Goal: Obtain resource: Obtain resource

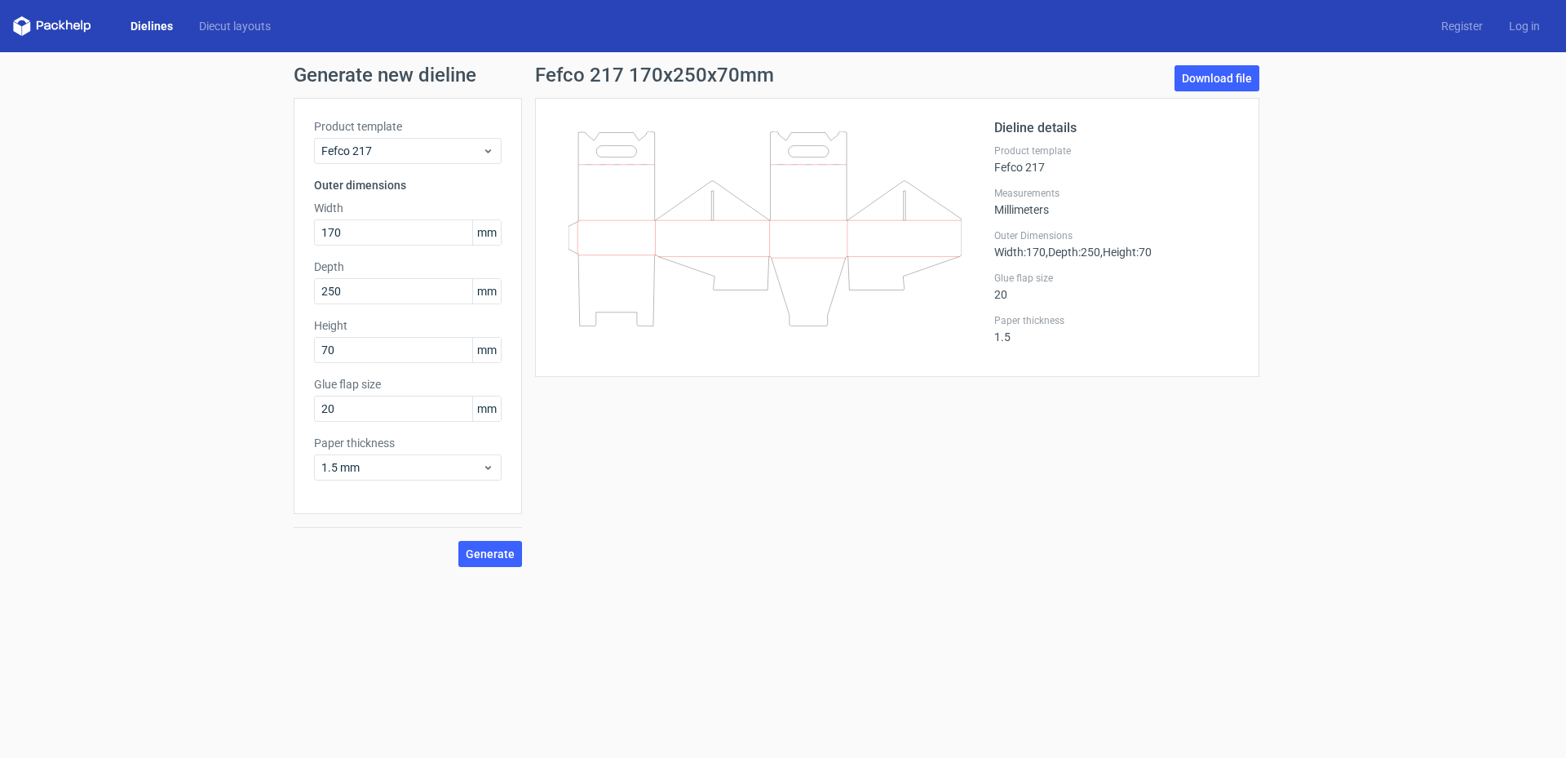
click at [154, 24] on link "Dielines" at bounding box center [151, 26] width 69 height 16
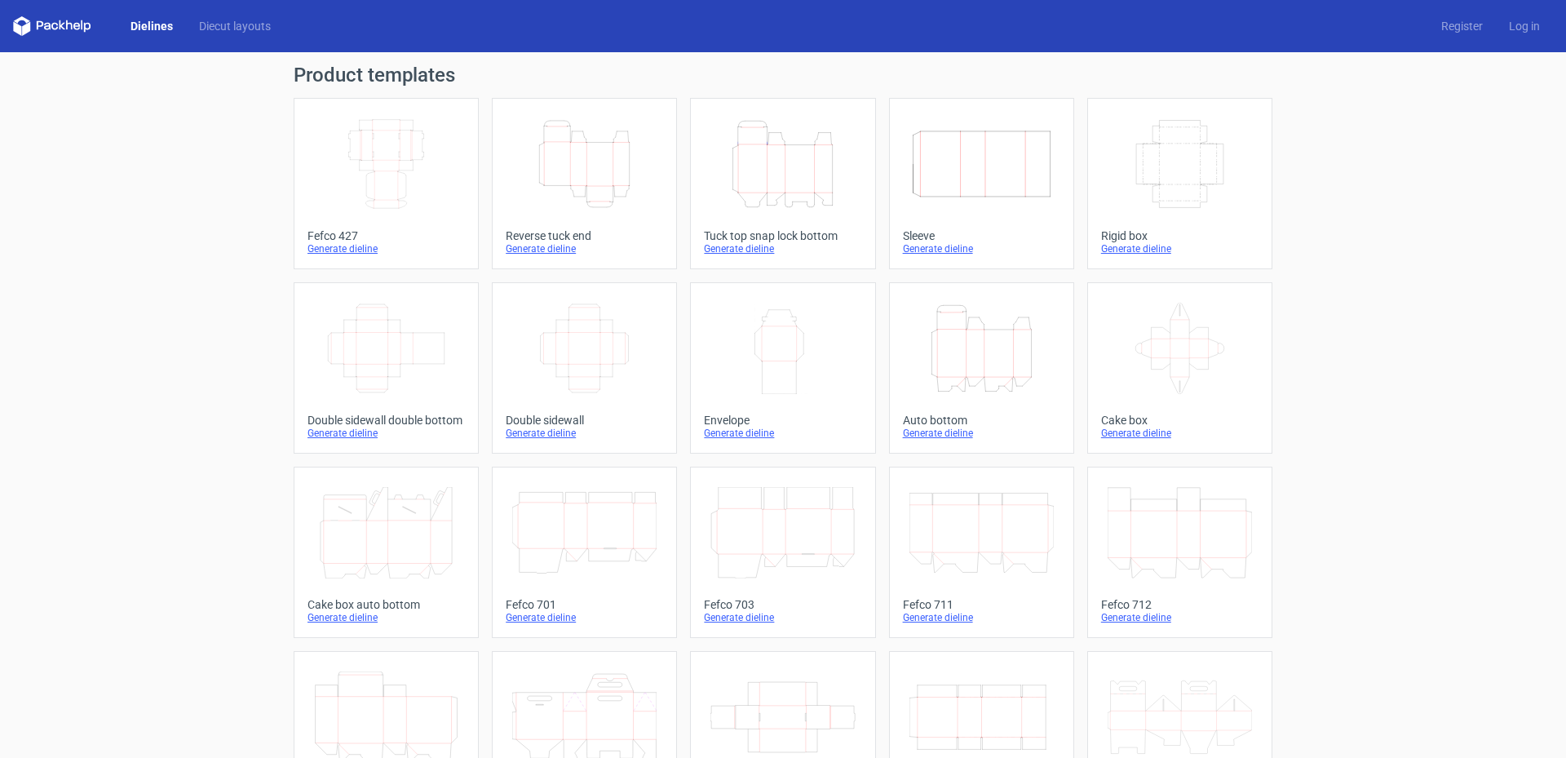
click at [808, 187] on icon "Height Depth Width" at bounding box center [782, 163] width 144 height 91
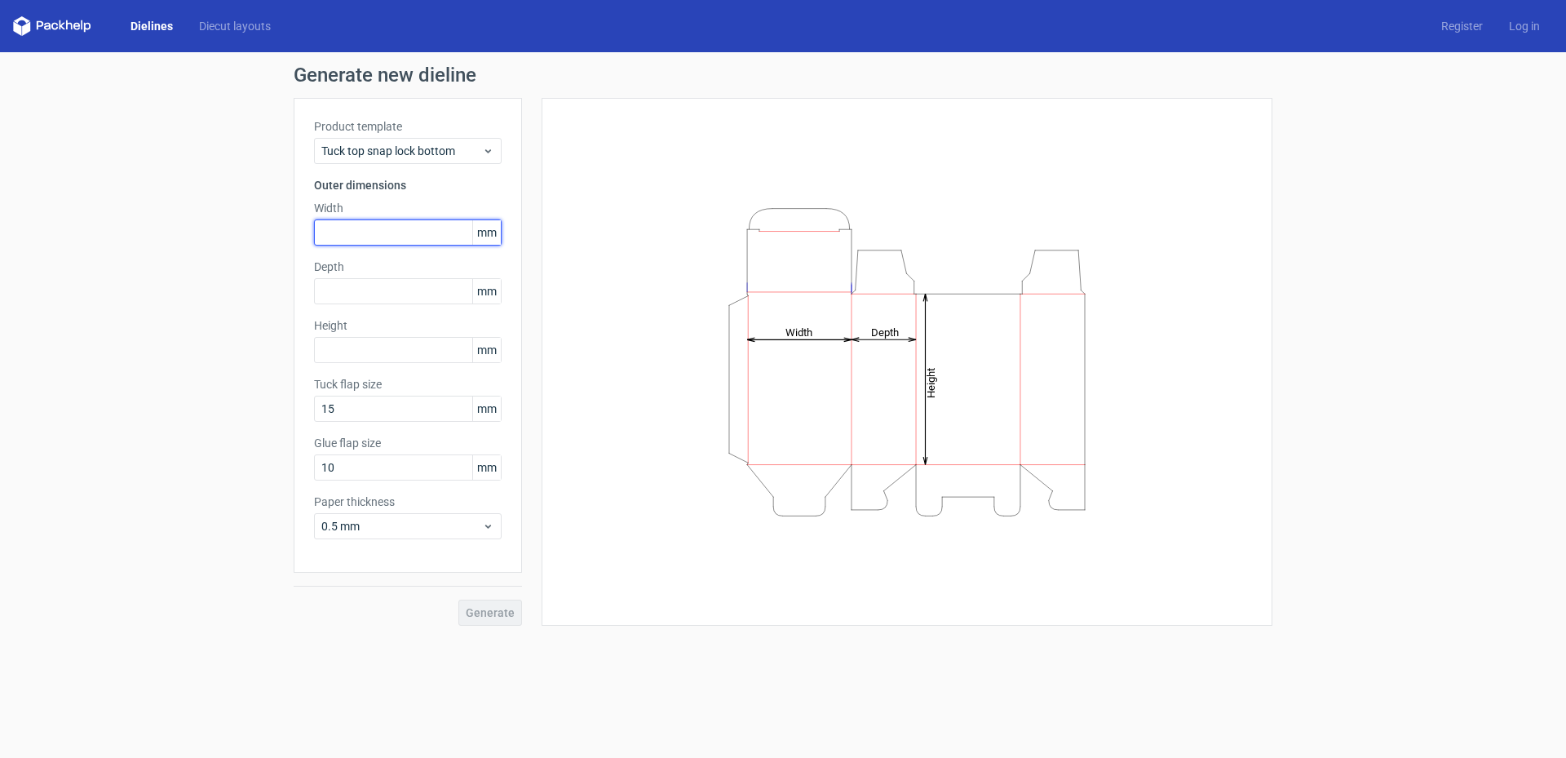
click at [403, 235] on input "text" at bounding box center [408, 232] width 188 height 26
type input "95"
click at [383, 291] on input "text" at bounding box center [408, 291] width 188 height 26
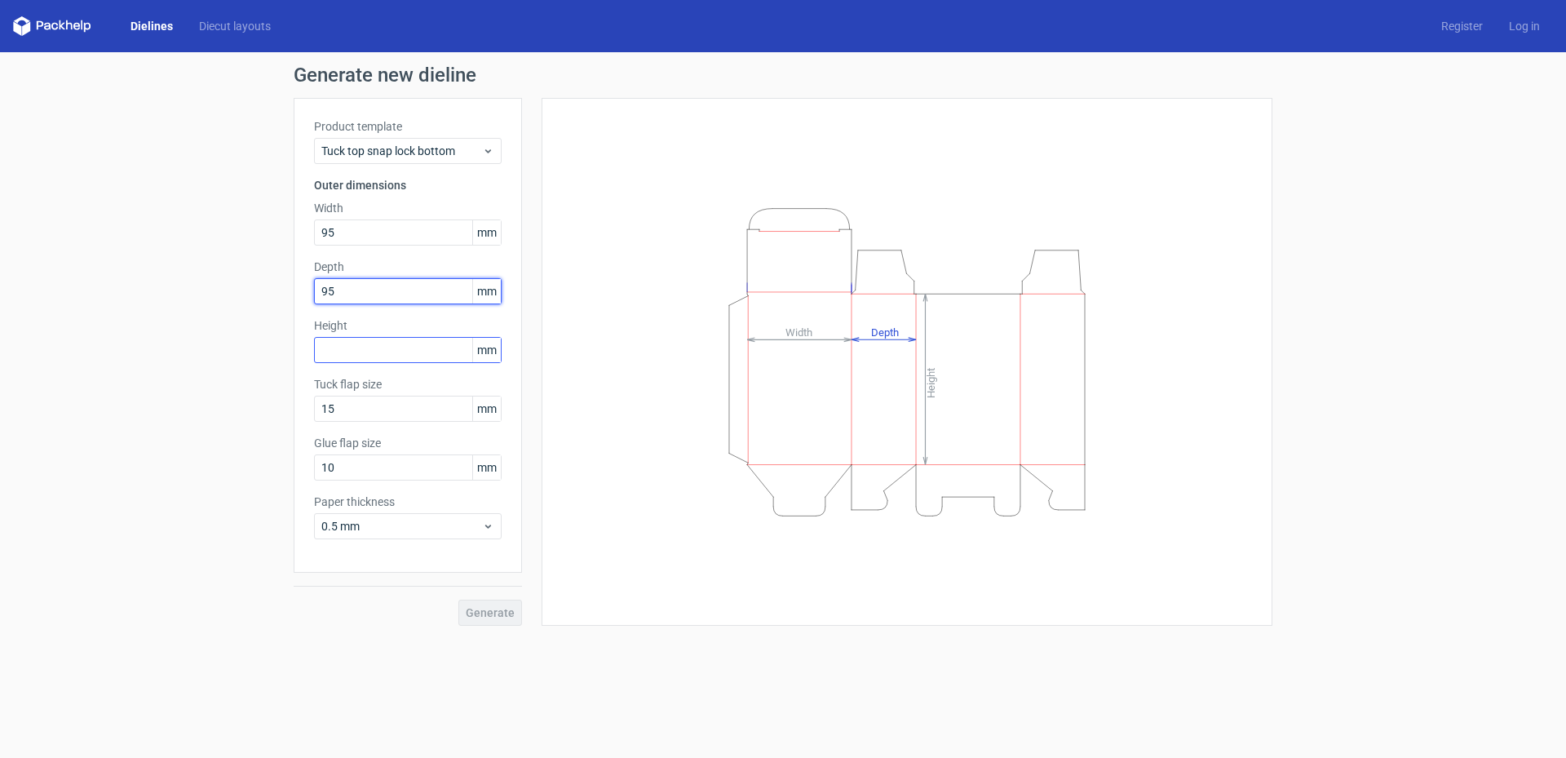
type input "95"
click at [368, 344] on input "text" at bounding box center [408, 350] width 188 height 26
type input "95"
click at [500, 614] on span "Generate" at bounding box center [490, 612] width 49 height 11
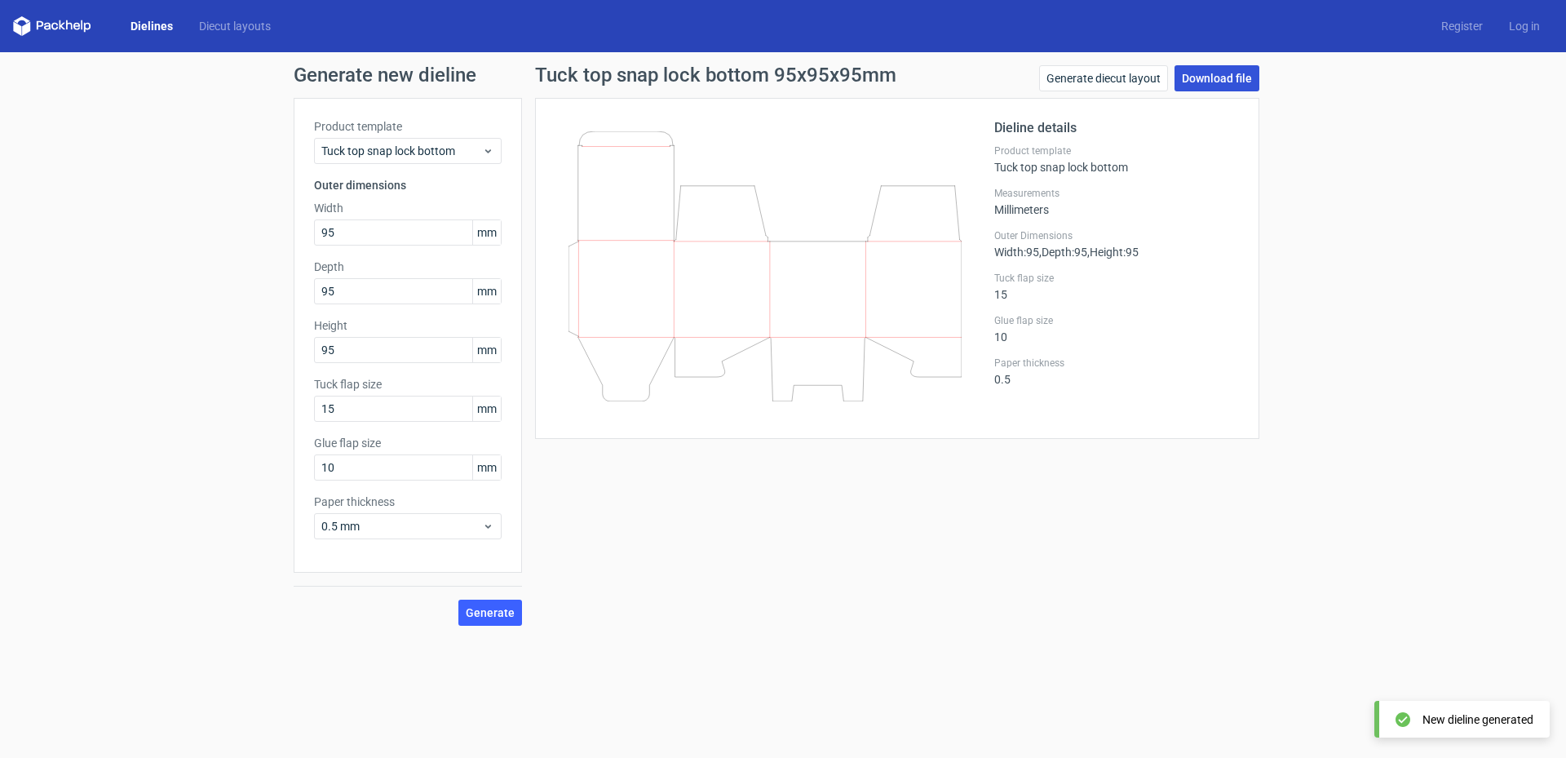
click at [1200, 76] on link "Download file" at bounding box center [1217, 78] width 85 height 26
